Goal: Task Accomplishment & Management: Complete application form

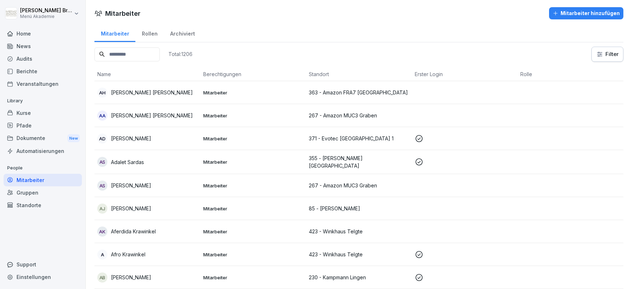
scroll to position [1162, 0]
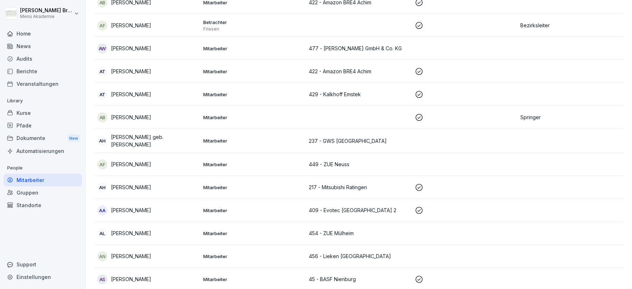
click at [33, 208] on div "Standorte" at bounding box center [43, 205] width 78 height 13
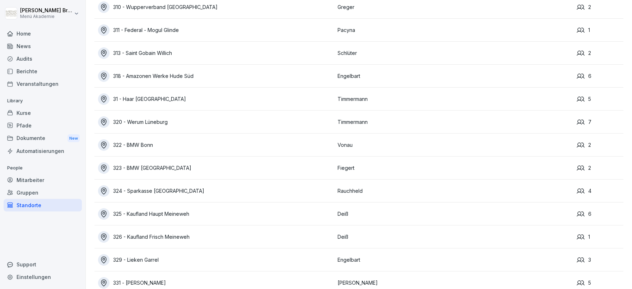
scroll to position [4250, 0]
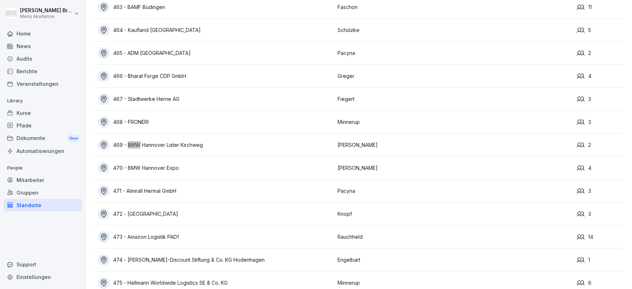
click at [155, 166] on div "470 - BMW Hannover Expo" at bounding box center [216, 167] width 236 height 11
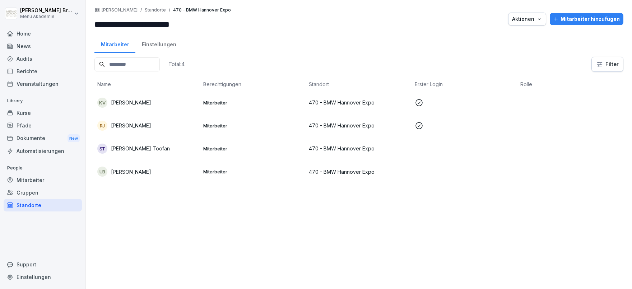
click at [605, 23] on button "Mitarbeiter hinzufügen" at bounding box center [587, 19] width 74 height 12
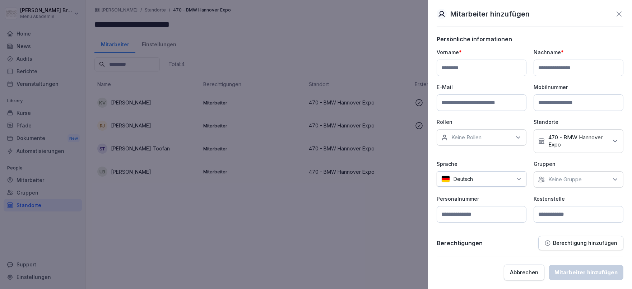
click at [512, 72] on input at bounding box center [482, 68] width 90 height 17
type input "*****"
type input "********"
click at [465, 106] on input at bounding box center [482, 103] width 90 height 17
type input "**********"
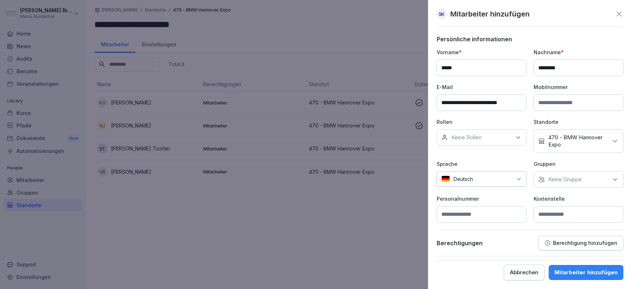
click at [562, 182] on p "Keine Gruppe" at bounding box center [565, 179] width 33 height 7
click at [553, 209] on label "Menü Akademie" at bounding box center [569, 212] width 40 height 6
click at [522, 202] on p "Personalnummer" at bounding box center [482, 199] width 90 height 8
click at [556, 213] on input at bounding box center [579, 214] width 90 height 17
type input "***"
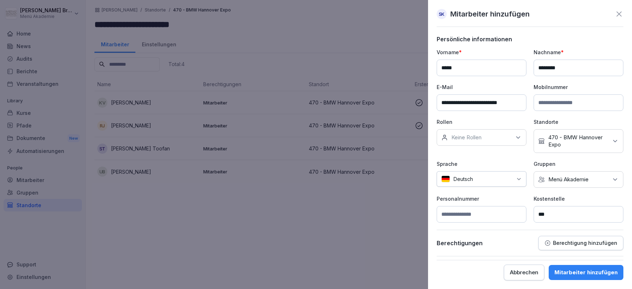
click at [585, 272] on div "Mitarbeiter hinzufügen" at bounding box center [586, 273] width 63 height 8
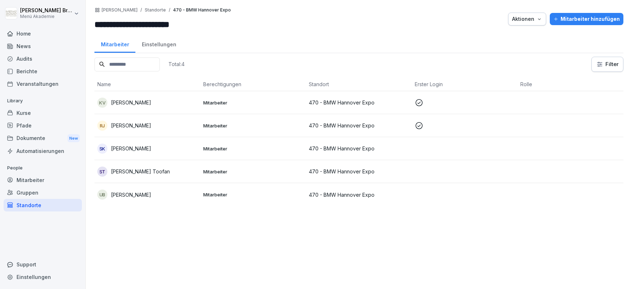
click at [134, 145] on p "[PERSON_NAME]" at bounding box center [131, 149] width 40 height 8
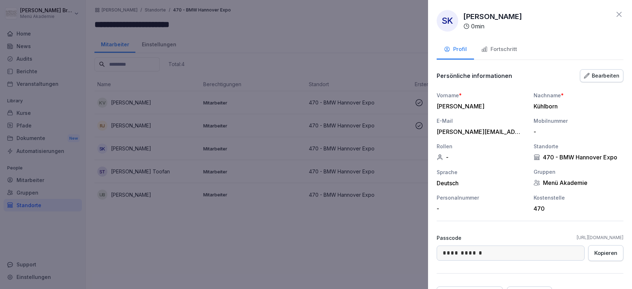
scroll to position [38, 0]
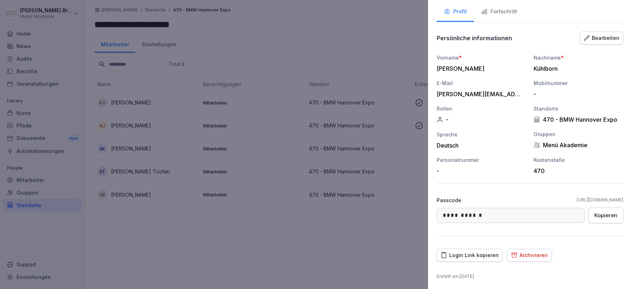
click at [466, 253] on div "Login Link kopieren" at bounding box center [470, 256] width 58 height 8
click at [309, 60] on div at bounding box center [316, 144] width 632 height 289
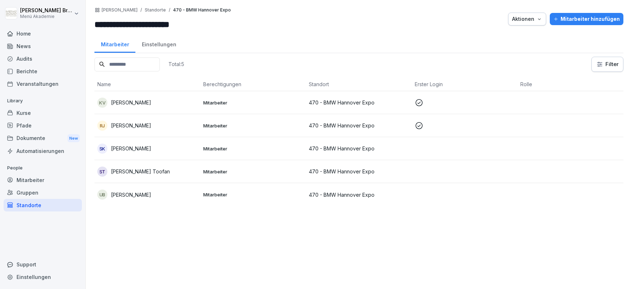
click at [37, 206] on div "Standorte" at bounding box center [43, 205] width 78 height 13
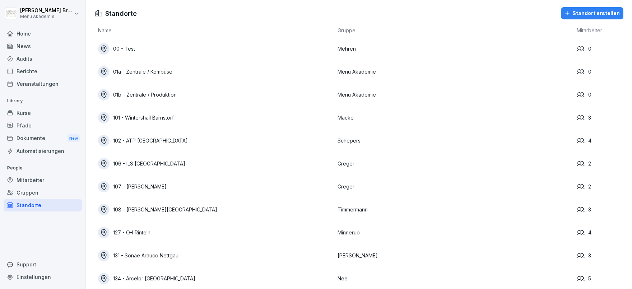
scroll to position [1468, 0]
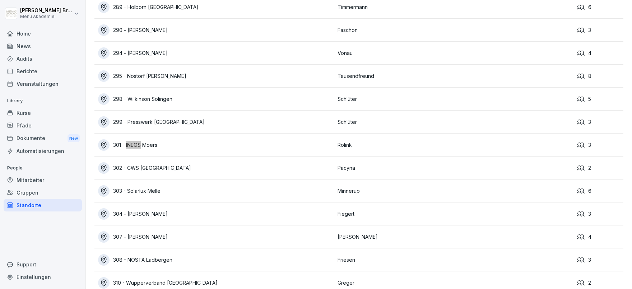
click at [149, 144] on div "301 - INEOS Moers" at bounding box center [216, 144] width 236 height 11
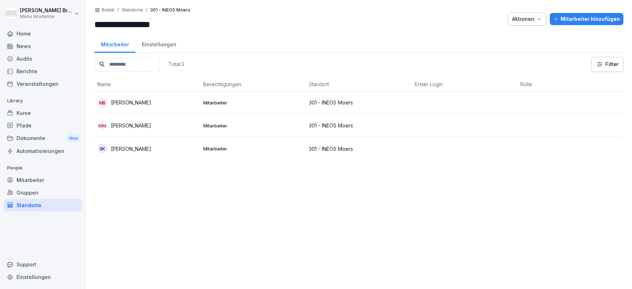
click at [535, 21] on div "Aktionen" at bounding box center [527, 19] width 30 height 8
click at [517, 47] on p "Standort verschieben" at bounding box center [509, 48] width 51 height 6
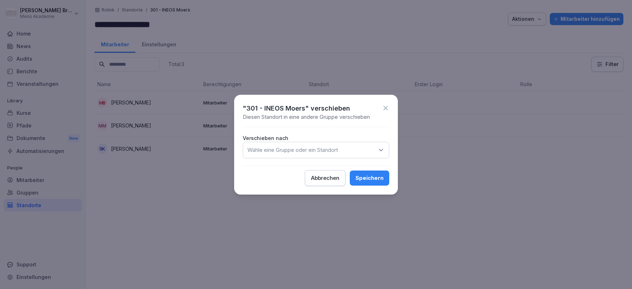
click at [304, 152] on p "Wähle eine Gruppe oder ein Standort" at bounding box center [293, 150] width 91 height 7
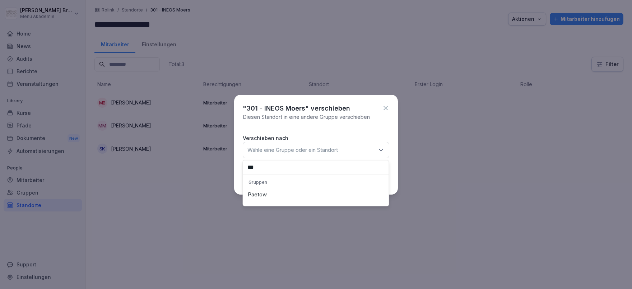
type input "***"
click at [259, 192] on div "Paetow" at bounding box center [316, 195] width 142 height 14
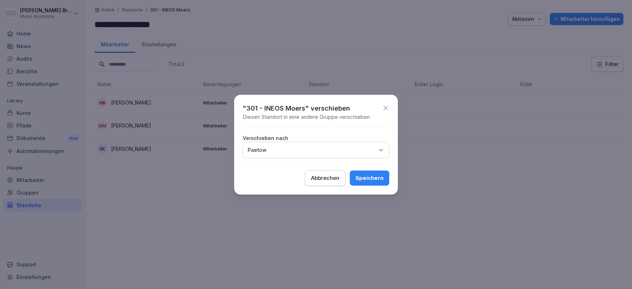
click at [363, 180] on div "Speichern" at bounding box center [370, 178] width 28 height 8
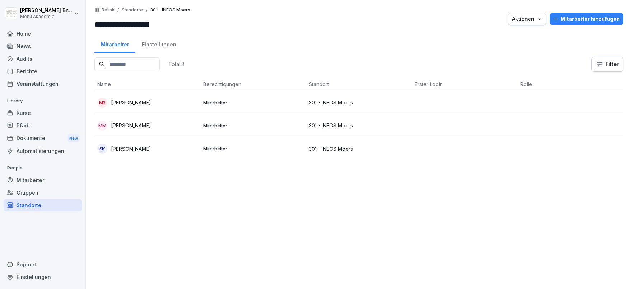
click at [43, 177] on div "Mitarbeiter" at bounding box center [43, 180] width 78 height 13
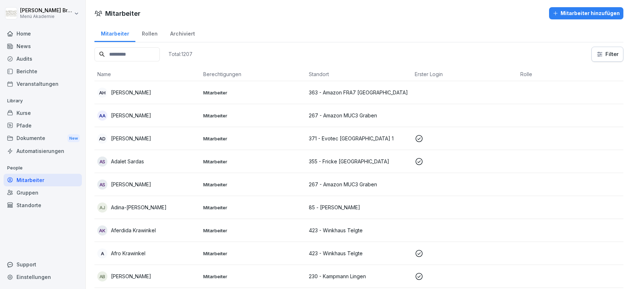
click at [139, 52] on input at bounding box center [127, 54] width 65 height 14
type input "******"
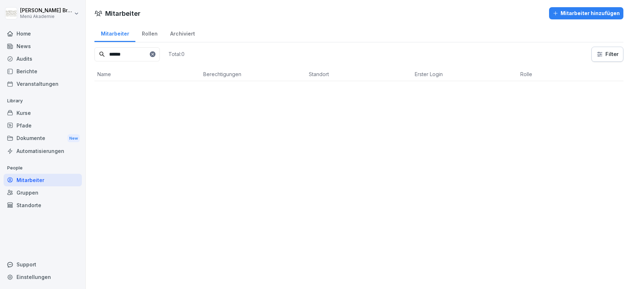
drag, startPoint x: 146, startPoint y: 53, endPoint x: 37, endPoint y: 46, distance: 109.1
click at [95, 47] on input "******" at bounding box center [127, 54] width 65 height 14
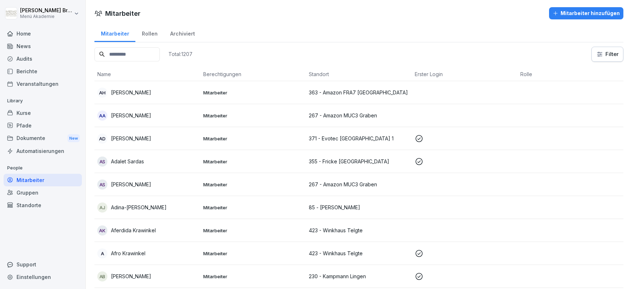
click at [29, 209] on div "Standorte" at bounding box center [43, 205] width 78 height 13
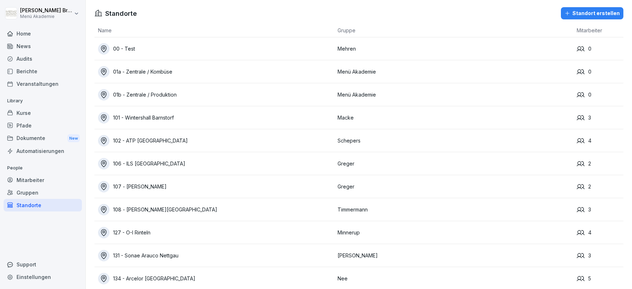
scroll to position [4112, 0]
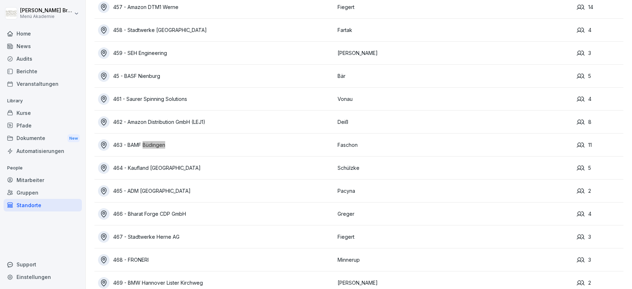
click at [135, 141] on div "463 - BAMF Büdingen" at bounding box center [216, 144] width 236 height 11
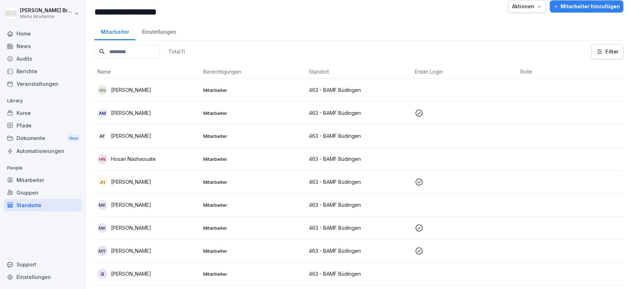
click at [611, 2] on button "Mitarbeiter hinzufügen" at bounding box center [587, 6] width 74 height 12
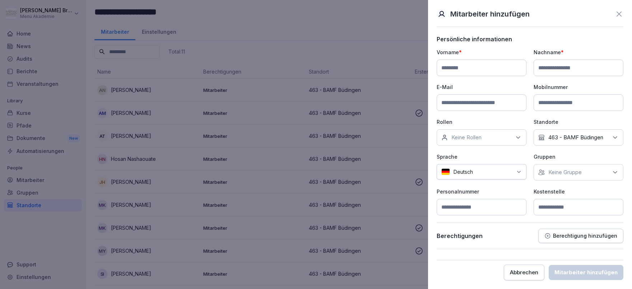
click at [455, 66] on input at bounding box center [482, 68] width 90 height 17
type input "******"
click at [584, 170] on div "Keine Gruppe" at bounding box center [579, 172] width 90 height 17
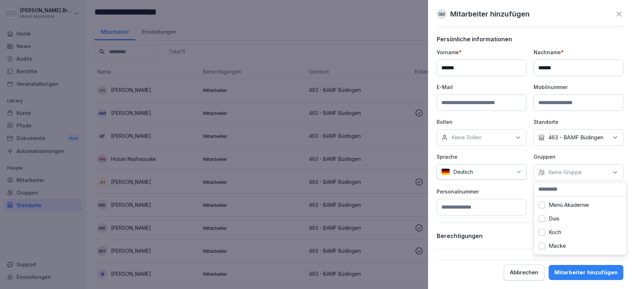
click at [560, 207] on label "Menü Akademie" at bounding box center [569, 205] width 40 height 6
click at [519, 196] on div "Personalnummer" at bounding box center [482, 202] width 90 height 28
click at [571, 203] on input at bounding box center [579, 207] width 90 height 17
type input "***"
click at [587, 273] on div "Mitarbeiter hinzufügen" at bounding box center [586, 273] width 63 height 8
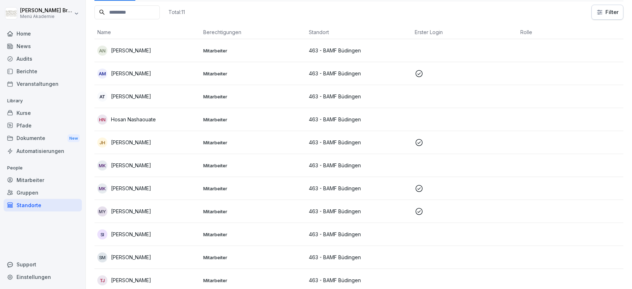
scroll to position [78, 0]
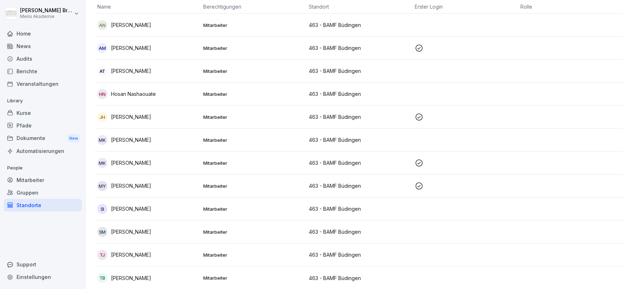
click at [126, 234] on p "[PERSON_NAME]" at bounding box center [131, 232] width 40 height 8
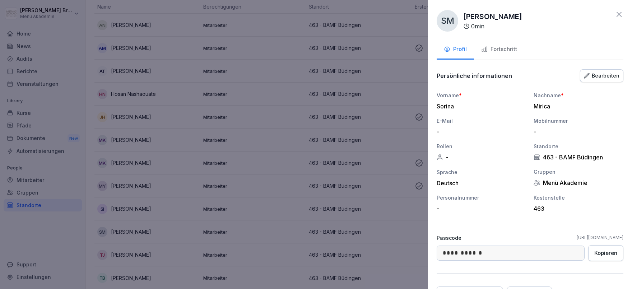
scroll to position [38, 0]
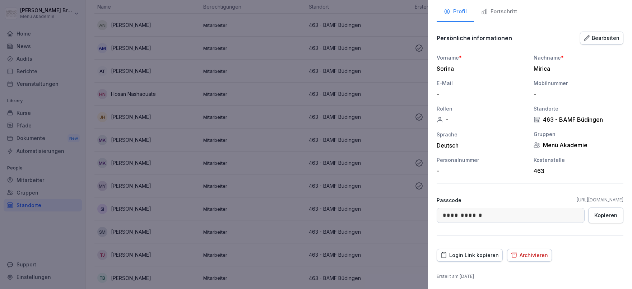
click at [481, 254] on div "Login Link kopieren" at bounding box center [470, 256] width 58 height 8
click at [318, 70] on div at bounding box center [316, 144] width 632 height 289
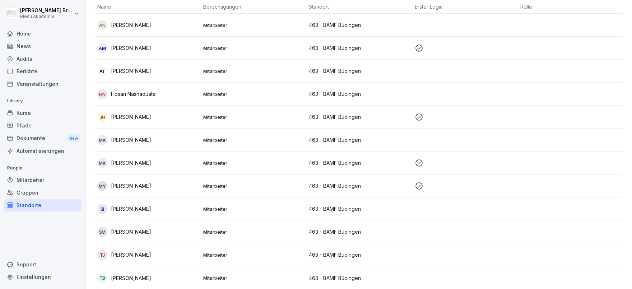
scroll to position [0, 0]
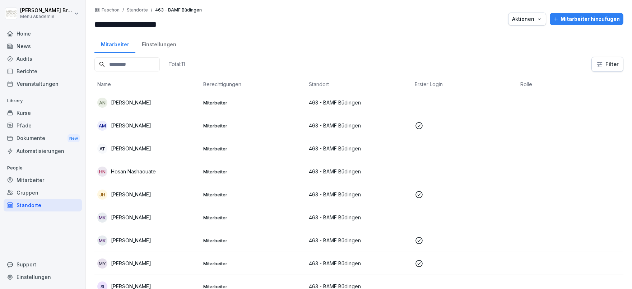
click at [577, 20] on div "Mitarbeiter hinzufügen" at bounding box center [587, 19] width 66 height 8
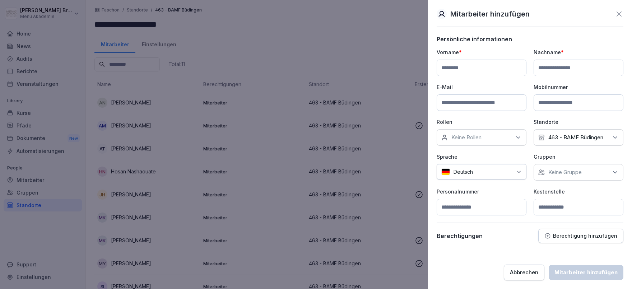
click at [489, 61] on input at bounding box center [482, 68] width 90 height 17
type input "******"
type input "****"
click at [562, 172] on p "Keine Gruppe" at bounding box center [565, 172] width 33 height 7
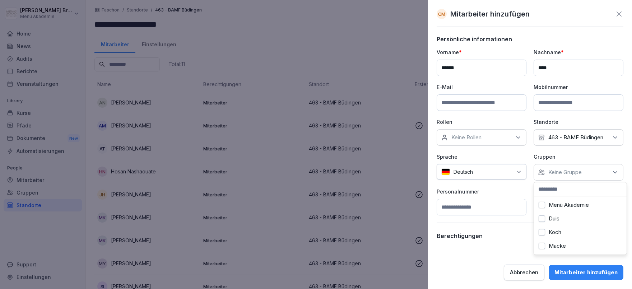
click at [557, 199] on div "Menü Akademie" at bounding box center [580, 205] width 89 height 14
click at [517, 194] on p "Personalnummer" at bounding box center [482, 192] width 90 height 8
click at [558, 210] on input at bounding box center [579, 207] width 90 height 17
type input "***"
click at [580, 268] on button "Mitarbeiter hinzufügen" at bounding box center [586, 272] width 75 height 15
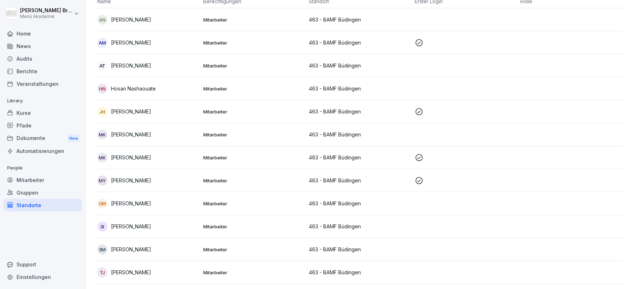
click at [129, 203] on p "[PERSON_NAME]" at bounding box center [131, 204] width 40 height 8
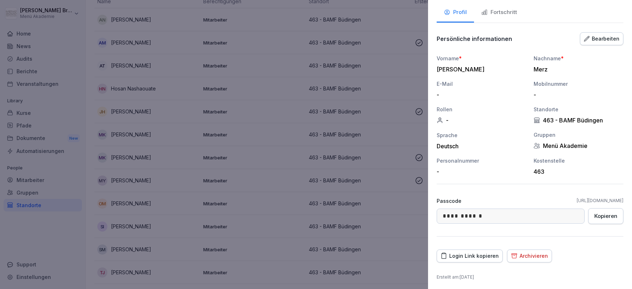
scroll to position [38, 0]
click at [460, 255] on div "Login Link kopieren" at bounding box center [470, 256] width 58 height 8
click at [38, 267] on div at bounding box center [316, 144] width 632 height 289
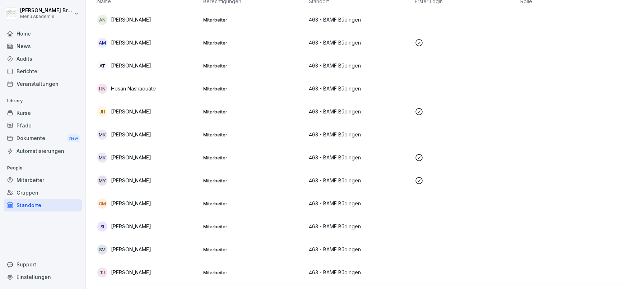
scroll to position [83, 0]
click at [42, 202] on div "Standorte" at bounding box center [43, 205] width 78 height 13
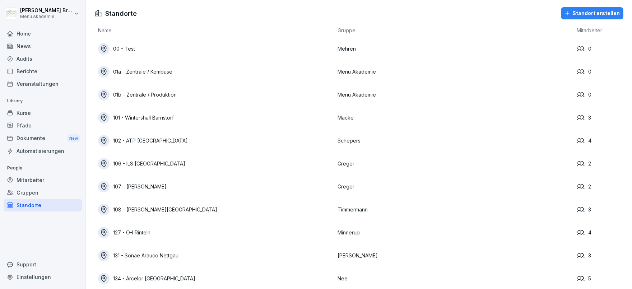
scroll to position [3652, 0]
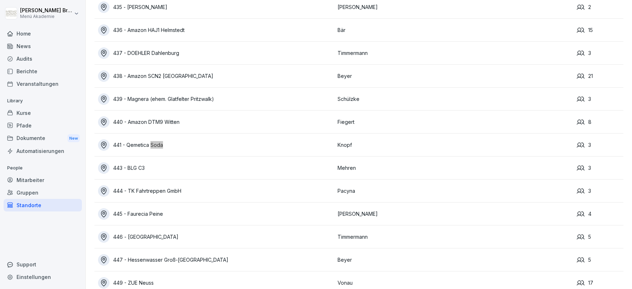
drag, startPoint x: 110, startPoint y: 141, endPoint x: 128, endPoint y: 143, distance: 18.5
click at [112, 141] on div "441 - Qemetica Soda" at bounding box center [216, 144] width 236 height 11
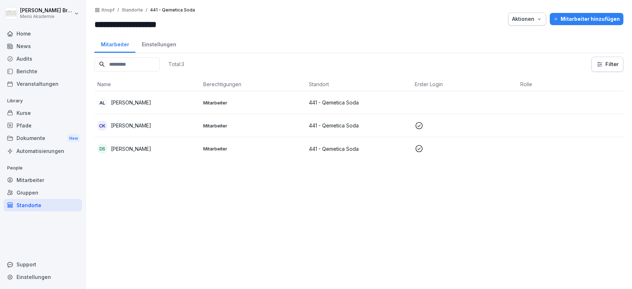
click at [128, 143] on td "DS [PERSON_NAME]" at bounding box center [148, 148] width 106 height 23
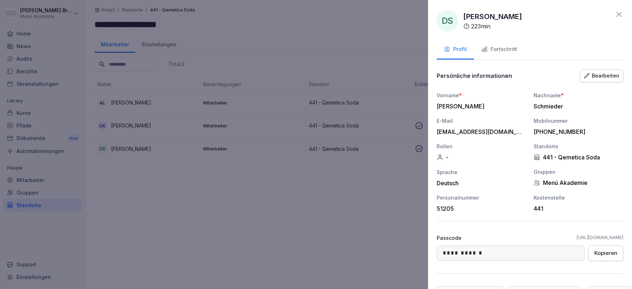
click at [158, 192] on div at bounding box center [316, 144] width 632 height 289
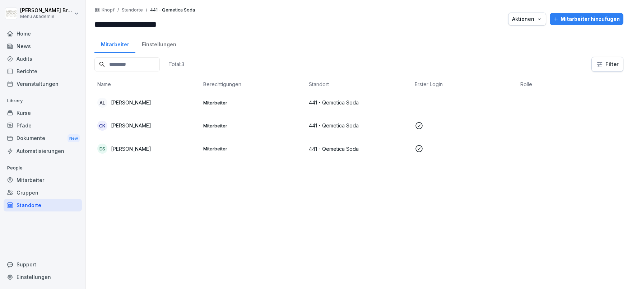
click at [40, 210] on div "Standorte" at bounding box center [43, 205] width 78 height 13
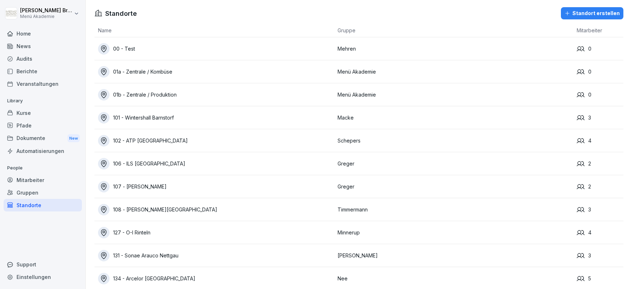
scroll to position [1100, 0]
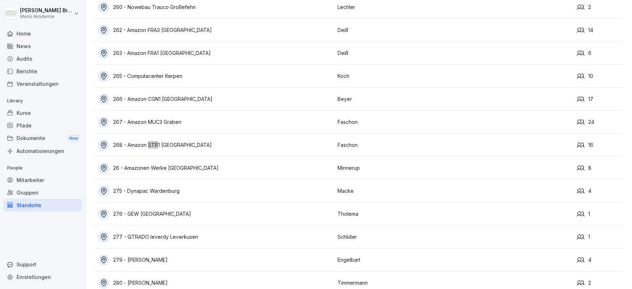
click at [177, 143] on div "268 - Amazon STR1 [GEOGRAPHIC_DATA]" at bounding box center [216, 144] width 236 height 11
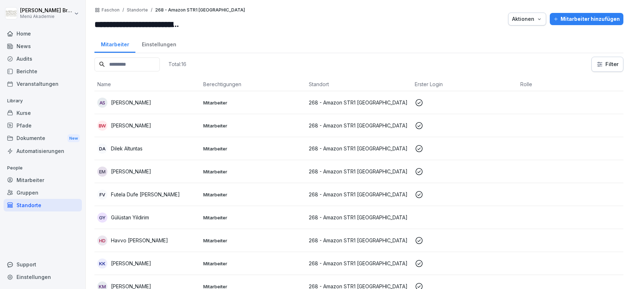
click at [574, 18] on div "Mitarbeiter hinzufügen" at bounding box center [587, 19] width 66 height 8
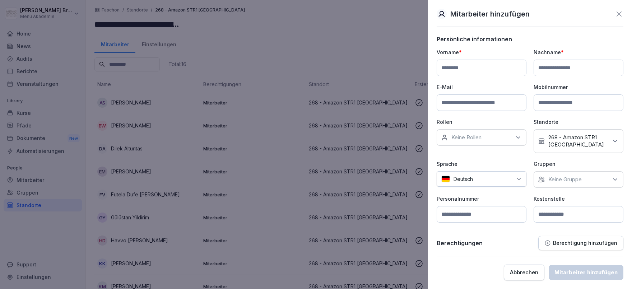
click at [466, 67] on input at bounding box center [482, 68] width 90 height 17
paste input "*******"
type input "*******"
click at [577, 58] on div "Nachname *" at bounding box center [579, 63] width 90 height 28
click at [574, 64] on input at bounding box center [579, 68] width 90 height 17
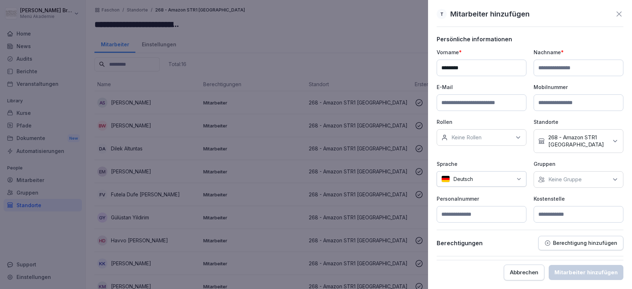
paste input "**********"
type input "**********"
drag, startPoint x: 512, startPoint y: 83, endPoint x: 568, endPoint y: 152, distance: 89.5
click at [512, 83] on div "**********" at bounding box center [530, 136] width 187 height 174
click at [576, 181] on p "Keine Gruppe" at bounding box center [565, 179] width 33 height 7
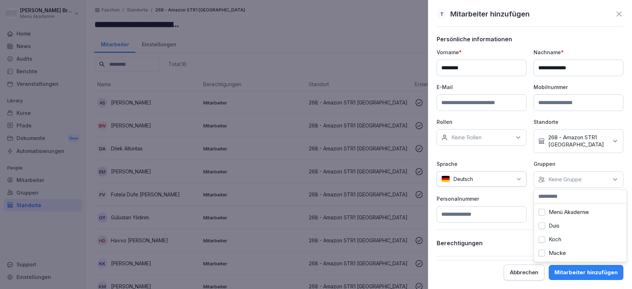
click at [563, 213] on label "Menü Akademie" at bounding box center [569, 212] width 40 height 6
drag, startPoint x: 504, startPoint y: 198, endPoint x: 560, endPoint y: 215, distance: 58.1
click at [505, 198] on p "Personalnummer" at bounding box center [482, 199] width 90 height 8
click at [568, 217] on input at bounding box center [579, 214] width 90 height 17
type input "***"
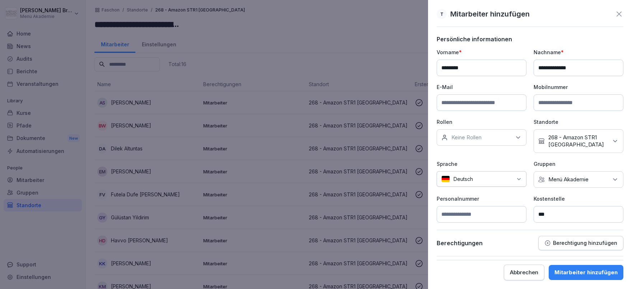
click at [593, 271] on div "Mitarbeiter hinzufügen" at bounding box center [586, 273] width 63 height 8
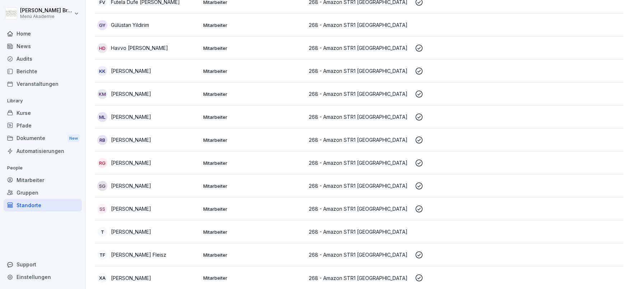
click at [137, 232] on p "[PERSON_NAME]" at bounding box center [131, 232] width 40 height 8
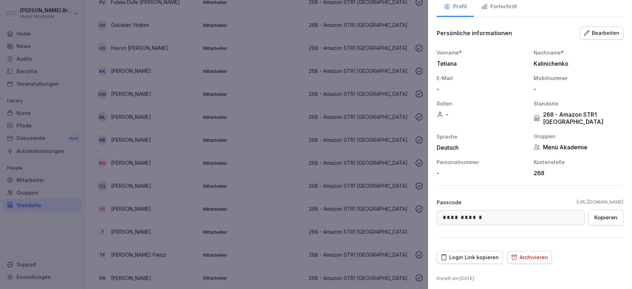
scroll to position [45, 0]
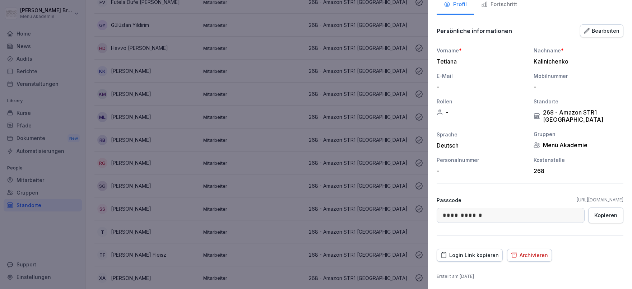
click at [471, 254] on div "Login Link kopieren" at bounding box center [470, 256] width 58 height 8
click at [207, 160] on div at bounding box center [316, 144] width 632 height 289
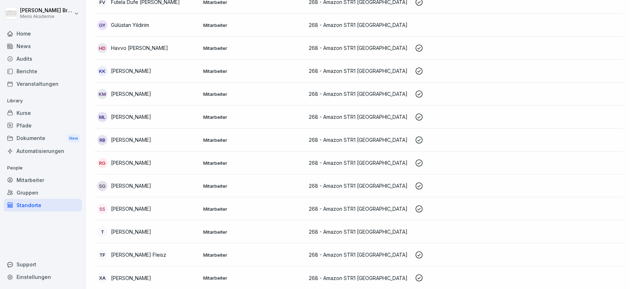
scroll to position [193, 0]
click at [43, 208] on div "Standorte" at bounding box center [43, 205] width 78 height 13
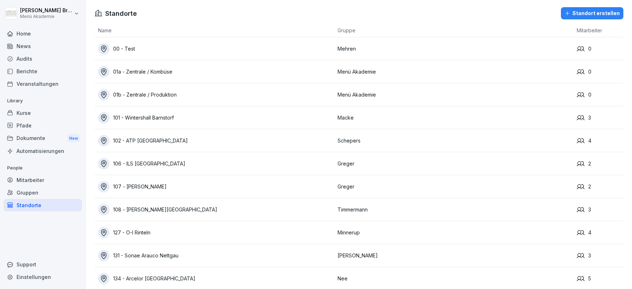
scroll to position [709, 0]
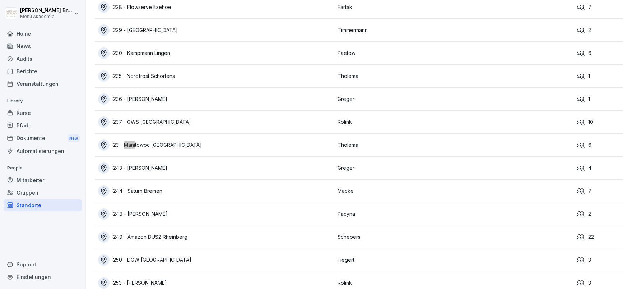
click at [179, 141] on div "23 - Manitowoc [GEOGRAPHIC_DATA]" at bounding box center [216, 144] width 236 height 11
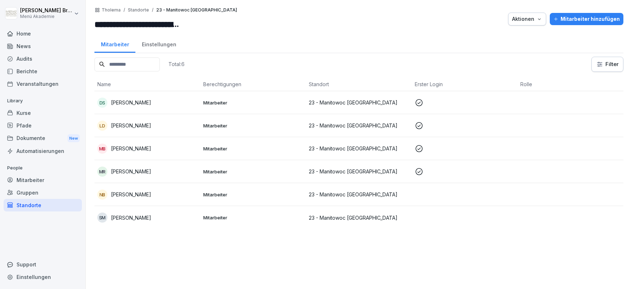
click at [148, 194] on p "[PERSON_NAME]" at bounding box center [131, 195] width 40 height 8
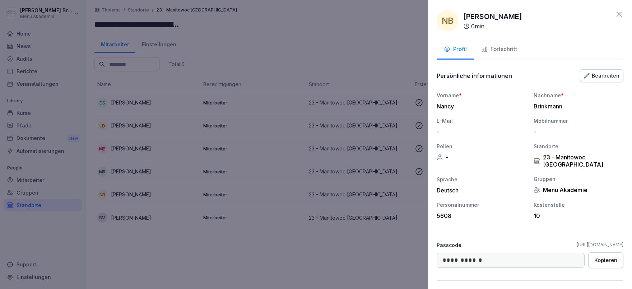
click at [261, 267] on div at bounding box center [316, 144] width 632 height 289
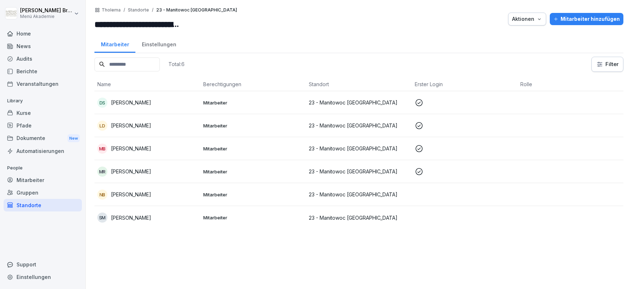
click at [35, 204] on div "Standorte" at bounding box center [43, 205] width 78 height 13
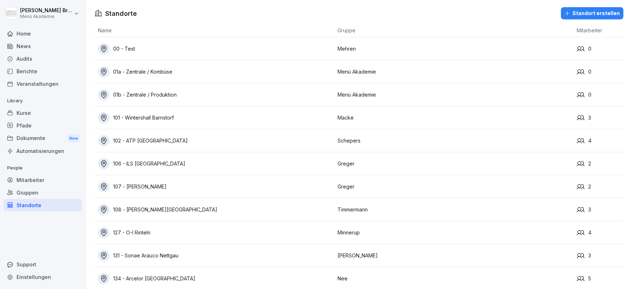
scroll to position [295, 0]
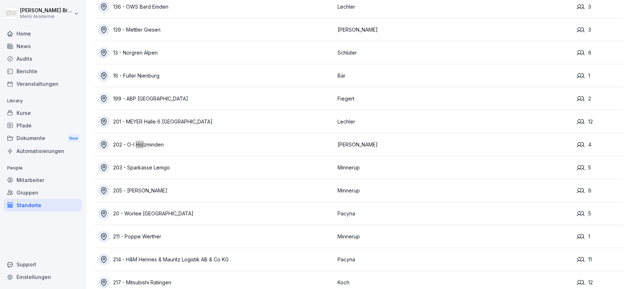
click at [162, 145] on div "202 - O-I Holzminden" at bounding box center [216, 144] width 236 height 11
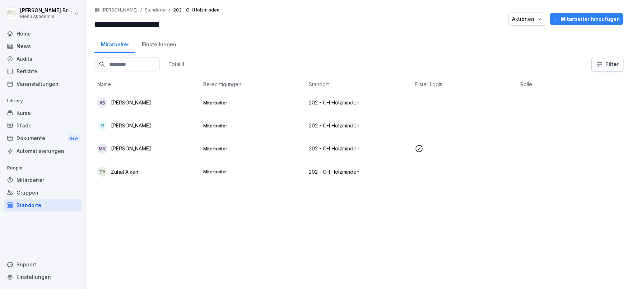
click at [575, 18] on div "Mitarbeiter hinzufügen" at bounding box center [587, 19] width 66 height 8
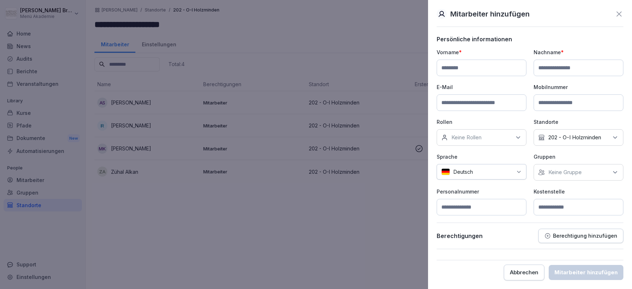
click at [469, 71] on input at bounding box center [482, 68] width 90 height 17
type input "********"
type input "******"
click at [554, 164] on div "Gruppen Keine Gruppe" at bounding box center [579, 167] width 90 height 28
click at [556, 170] on p "Keine Gruppe" at bounding box center [565, 172] width 33 height 7
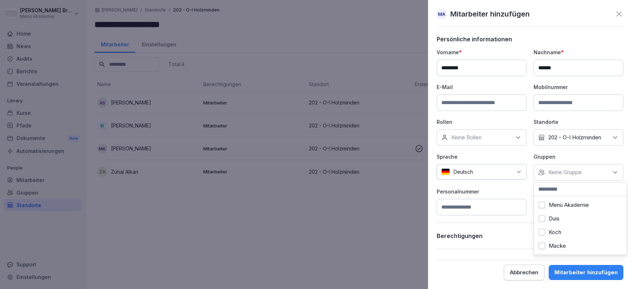
click at [556, 202] on label "Menü Akademie" at bounding box center [569, 205] width 40 height 6
click at [524, 192] on p "Personalnummer" at bounding box center [482, 192] width 90 height 8
click at [553, 206] on input at bounding box center [579, 207] width 90 height 17
type input "***"
click at [588, 275] on div "Mitarbeiter hinzufügen" at bounding box center [586, 273] width 63 height 8
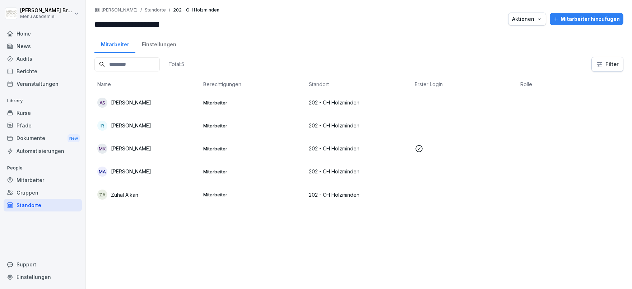
click at [135, 171] on p "[PERSON_NAME]" at bounding box center [131, 172] width 40 height 8
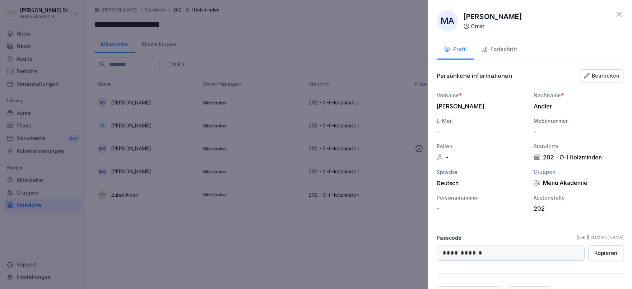
scroll to position [38, 0]
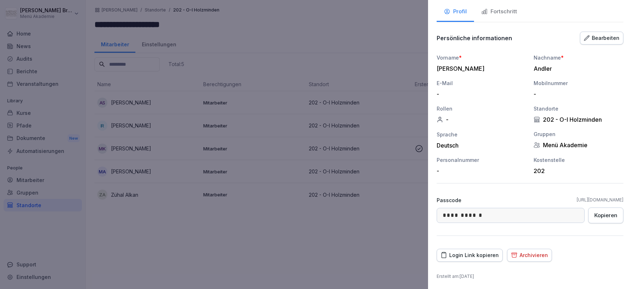
drag, startPoint x: 464, startPoint y: 254, endPoint x: 96, endPoint y: 143, distance: 384.4
click at [461, 254] on div "Login Link kopieren" at bounding box center [470, 256] width 58 height 8
click at [49, 209] on div at bounding box center [316, 144] width 632 height 289
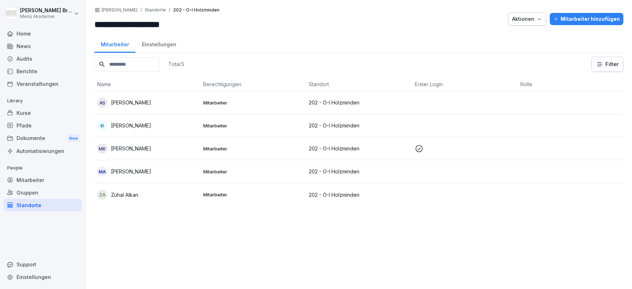
click at [47, 204] on div "Standorte" at bounding box center [43, 205] width 78 height 13
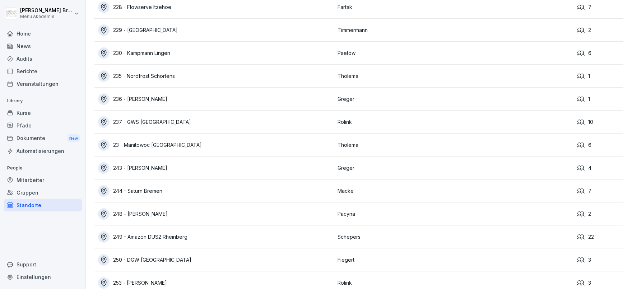
scroll to position [4849, 0]
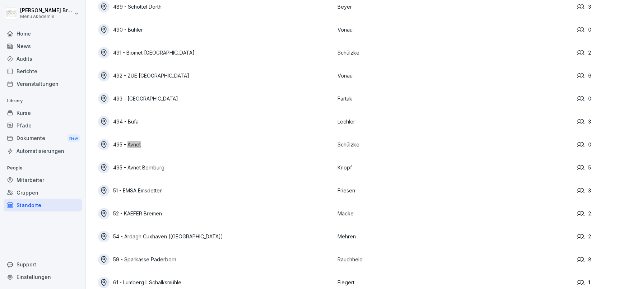
click at [117, 144] on div "495 - Avnet" at bounding box center [216, 144] width 236 height 11
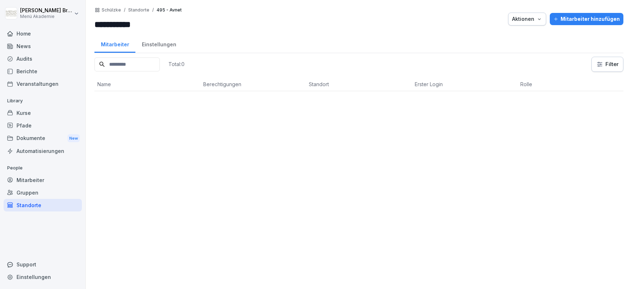
click at [136, 148] on div "Total: 0 Filter Name Berechtigungen Standort Erster Login Rolle" at bounding box center [359, 169] width 529 height 225
click at [591, 16] on div "Mitarbeiter hinzufügen" at bounding box center [587, 19] width 66 height 8
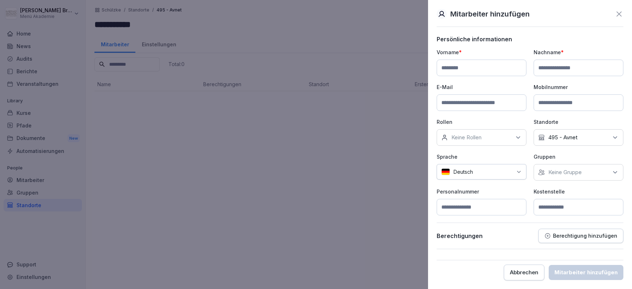
click at [502, 63] on input at bounding box center [482, 68] width 90 height 17
paste input "*******"
type input "*******"
click at [587, 73] on input at bounding box center [579, 68] width 90 height 17
paste input "********"
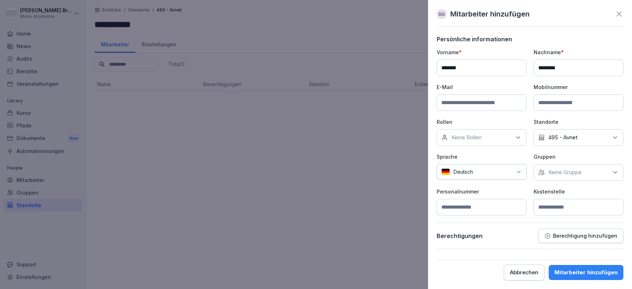
type input "********"
click at [568, 173] on p "Keine Gruppe" at bounding box center [565, 172] width 33 height 7
click at [552, 206] on label "Menü Akademie" at bounding box center [569, 205] width 40 height 6
click at [516, 191] on p "Personalnummer" at bounding box center [482, 192] width 90 height 8
click at [558, 208] on input at bounding box center [579, 207] width 90 height 17
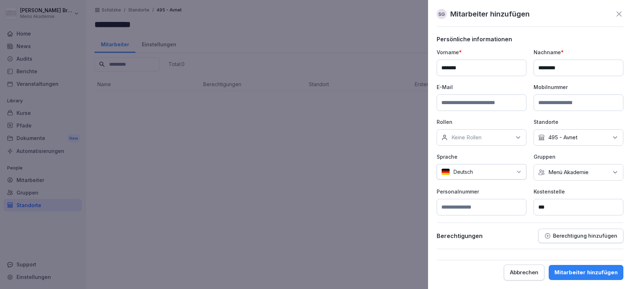
type input "***"
click at [594, 271] on div "Mitarbeiter hinzufügen" at bounding box center [586, 273] width 63 height 8
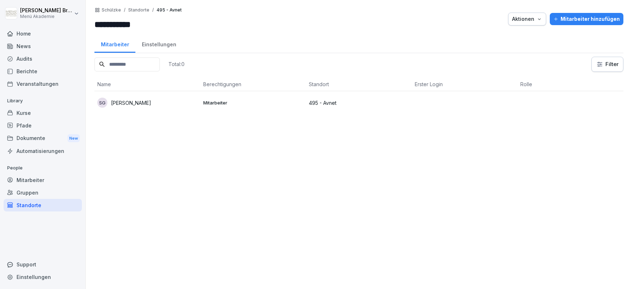
click at [139, 105] on p "[PERSON_NAME]" at bounding box center [131, 103] width 40 height 8
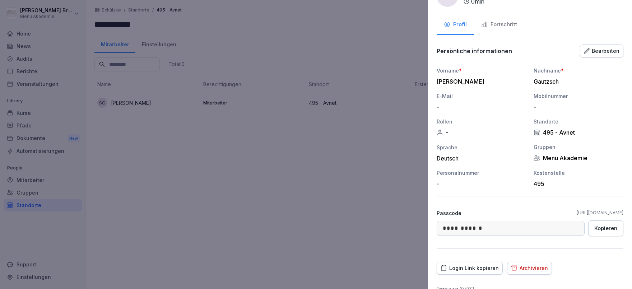
scroll to position [38, 0]
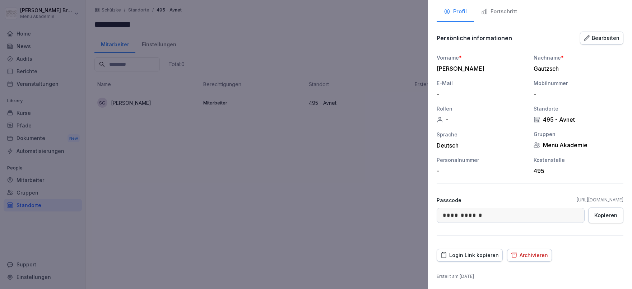
click at [478, 255] on div "Login Link kopieren" at bounding box center [470, 256] width 58 height 8
click at [344, 185] on div at bounding box center [316, 144] width 632 height 289
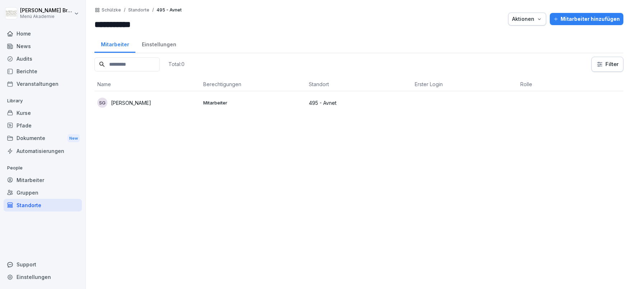
click at [599, 14] on button "Mitarbeiter hinzufügen" at bounding box center [587, 19] width 74 height 12
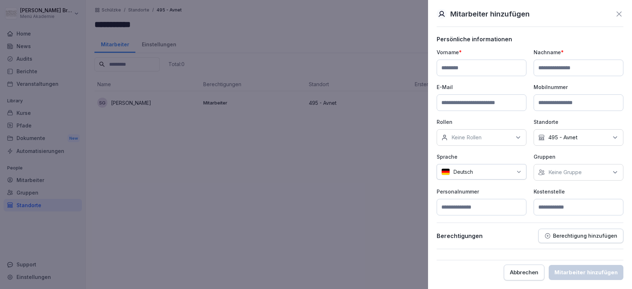
click at [468, 65] on input at bounding box center [482, 68] width 90 height 17
type input "******"
type input "*******"
click at [562, 169] on p "Keine Gruppe" at bounding box center [565, 172] width 33 height 7
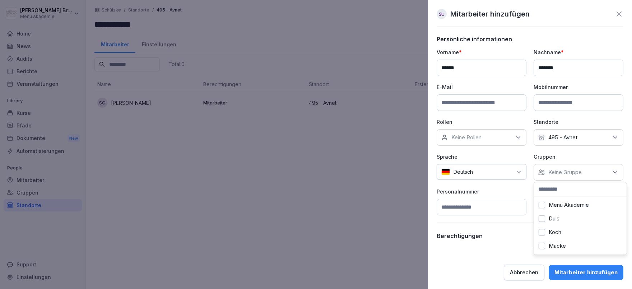
click at [552, 206] on label "Menü Akademie" at bounding box center [569, 205] width 40 height 6
click at [517, 195] on div "Personalnummer" at bounding box center [482, 202] width 90 height 28
click at [576, 212] on input at bounding box center [579, 207] width 90 height 17
type input "***"
click at [581, 272] on div "Mitarbeiter hinzufügen" at bounding box center [586, 273] width 63 height 8
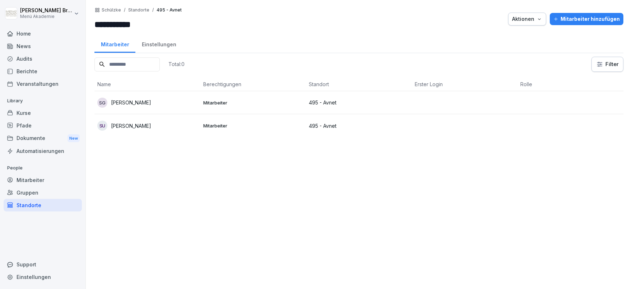
click at [146, 125] on p "[PERSON_NAME]" at bounding box center [131, 126] width 40 height 8
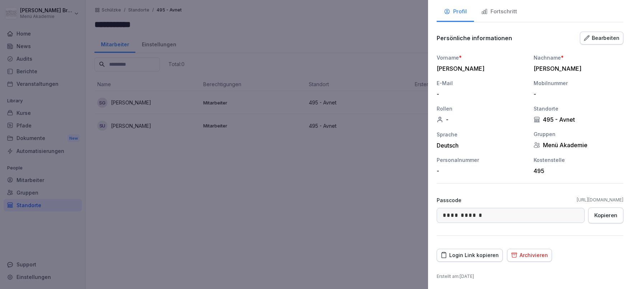
click at [484, 259] on button "Login Link kopieren" at bounding box center [470, 255] width 66 height 13
click at [331, 148] on div at bounding box center [316, 144] width 632 height 289
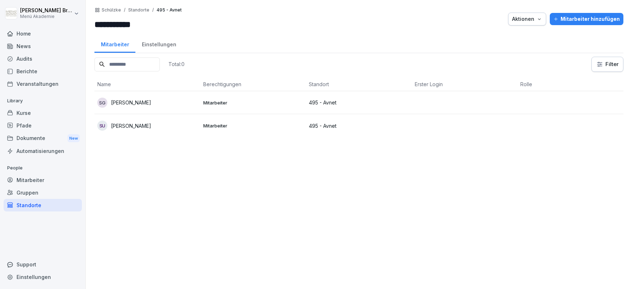
click at [587, 14] on button "Mitarbeiter hinzufügen" at bounding box center [587, 19] width 74 height 12
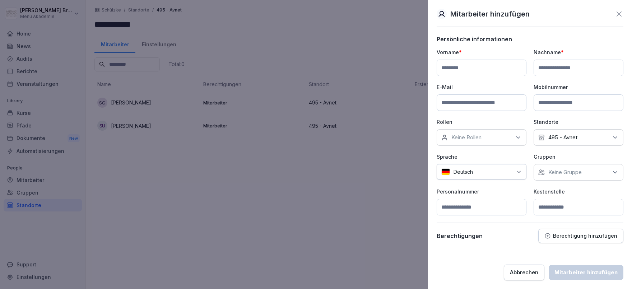
click at [516, 72] on input at bounding box center [482, 68] width 90 height 17
type input "*******"
type input "*********"
click at [570, 171] on p "Keine Gruppe" at bounding box center [565, 172] width 33 height 7
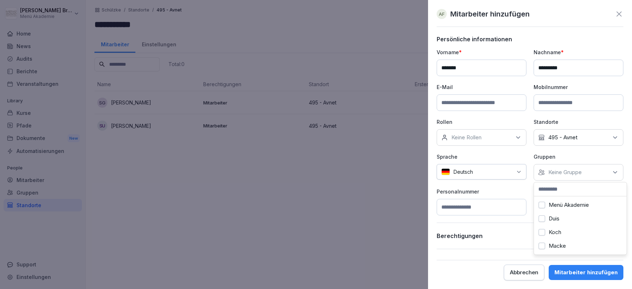
click at [557, 202] on div "Menü Akademie" at bounding box center [580, 205] width 89 height 14
click at [528, 192] on div "Vorname * ******* Nachname * ********* E-Mail Mobilnummer Rollen Keine Rollen S…" at bounding box center [530, 132] width 187 height 167
click at [558, 203] on input at bounding box center [579, 207] width 90 height 17
type input "***"
click at [601, 271] on div "Mitarbeiter hinzufügen" at bounding box center [586, 273] width 63 height 8
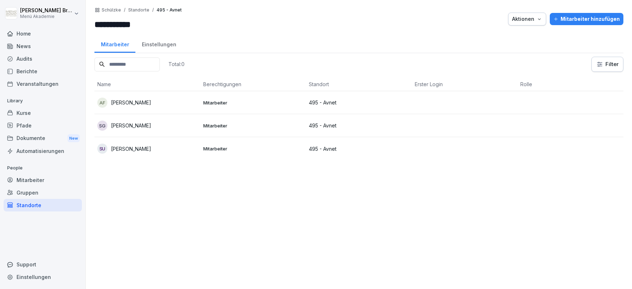
click at [130, 98] on div "AF [PERSON_NAME]" at bounding box center [147, 103] width 100 height 10
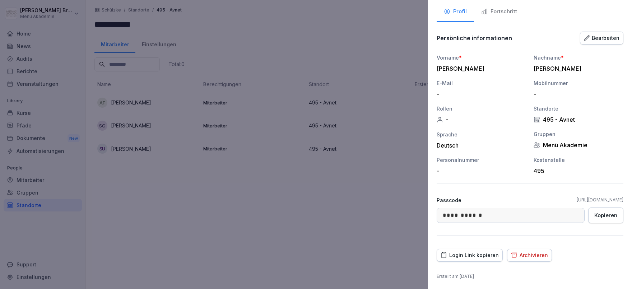
click at [466, 255] on div "Login Link kopieren" at bounding box center [470, 256] width 58 height 8
drag, startPoint x: 57, startPoint y: 285, endPoint x: 34, endPoint y: 231, distance: 58.3
click at [57, 285] on div at bounding box center [316, 144] width 632 height 289
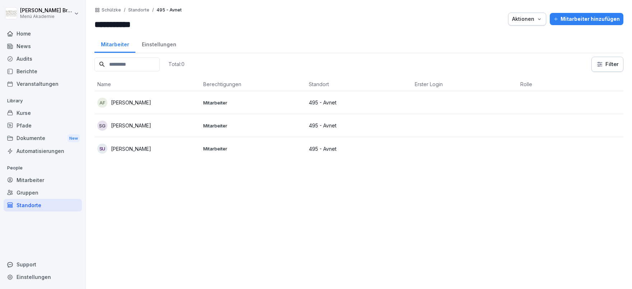
click at [37, 208] on div "Standorte" at bounding box center [43, 205] width 78 height 13
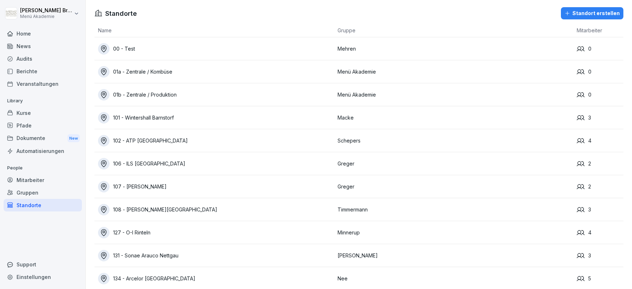
scroll to position [2779, 0]
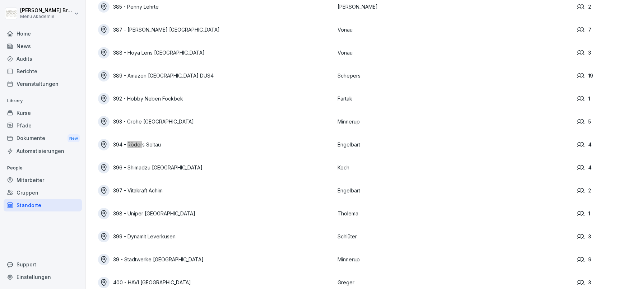
click at [158, 143] on div "394 - Röders Soltau" at bounding box center [216, 144] width 236 height 11
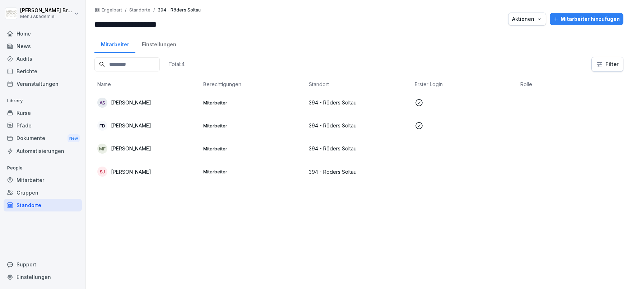
click at [127, 151] on p "[PERSON_NAME]" at bounding box center [131, 149] width 40 height 8
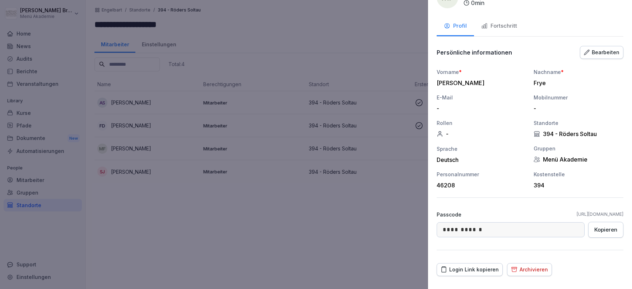
scroll to position [38, 0]
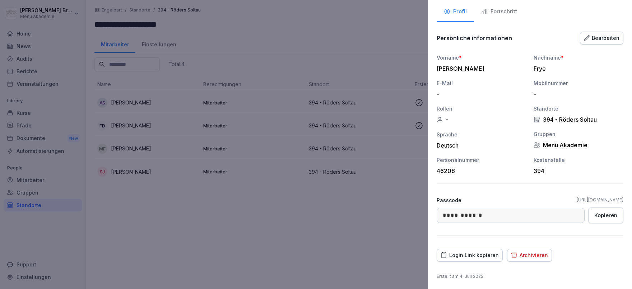
click at [246, 247] on div at bounding box center [316, 144] width 632 height 289
